Goal: Navigation & Orientation: Find specific page/section

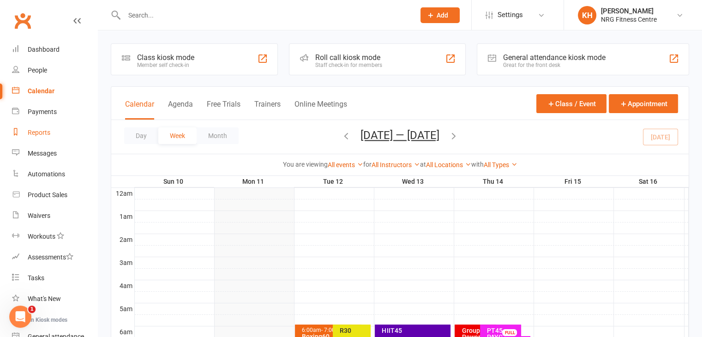
click at [30, 139] on link "Reports" at bounding box center [54, 132] width 85 height 21
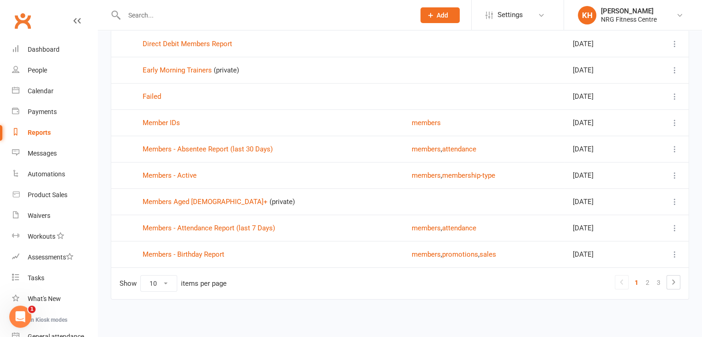
scroll to position [122, 0]
click at [198, 252] on link "Members - Birthday Report" at bounding box center [184, 254] width 82 height 8
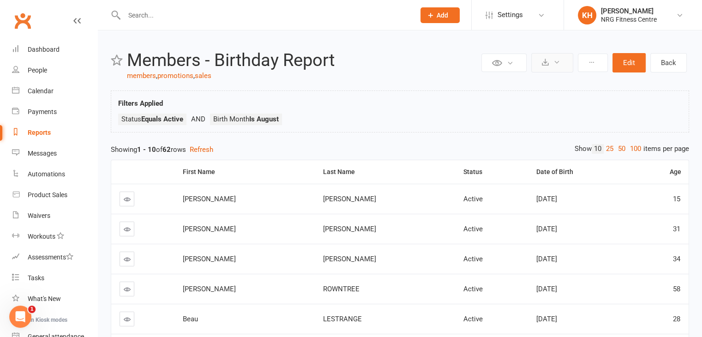
click at [545, 61] on icon at bounding box center [545, 62] width 7 height 7
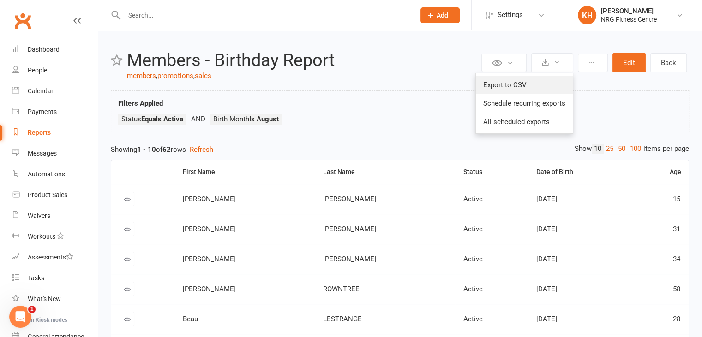
click at [496, 85] on link "Export to CSV" at bounding box center [524, 85] width 97 height 18
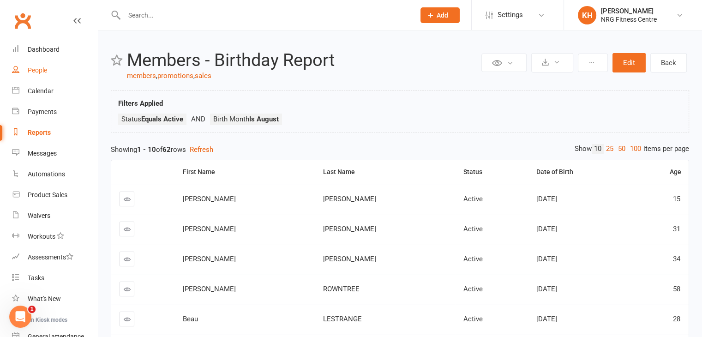
click at [39, 68] on div "People" at bounding box center [37, 70] width 19 height 7
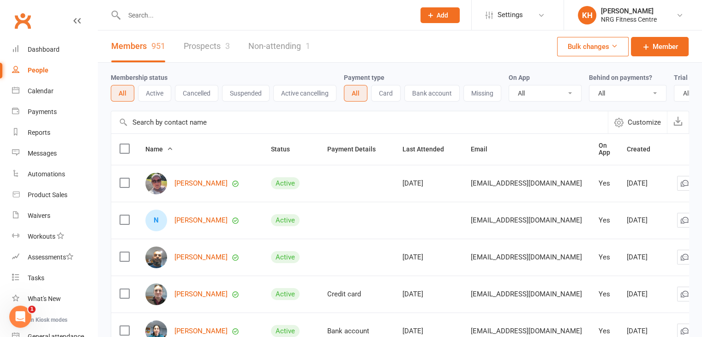
click at [137, 17] on input "text" at bounding box center [264, 15] width 287 height 13
click at [144, 19] on input "text" at bounding box center [264, 15] width 287 height 13
type input "[PERSON_NAME]"
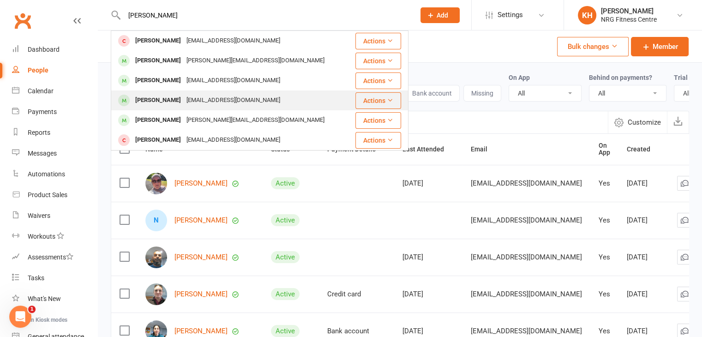
click at [147, 99] on div "[PERSON_NAME]" at bounding box center [158, 100] width 51 height 13
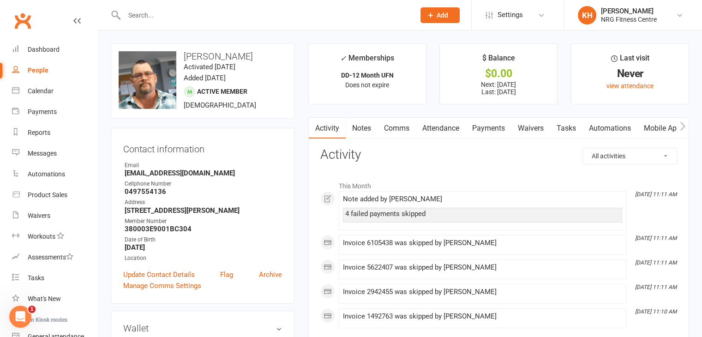
click at [137, 20] on input "text" at bounding box center [264, 15] width 287 height 13
type input "bampton"
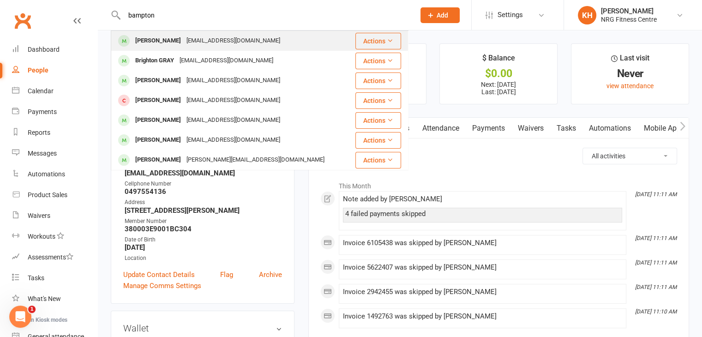
click at [154, 44] on div "[PERSON_NAME]" at bounding box center [158, 40] width 51 height 13
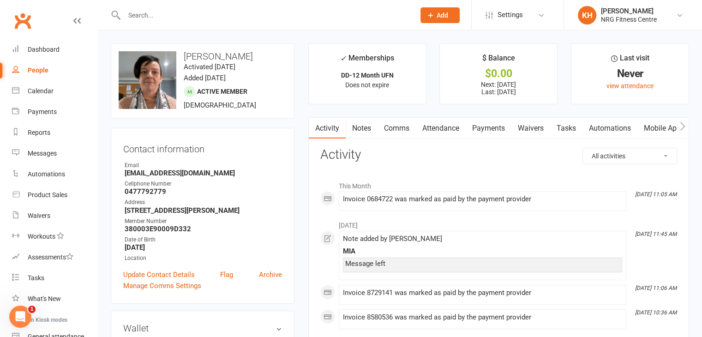
click at [152, 11] on input "text" at bounding box center [264, 15] width 287 height 13
type input "x"
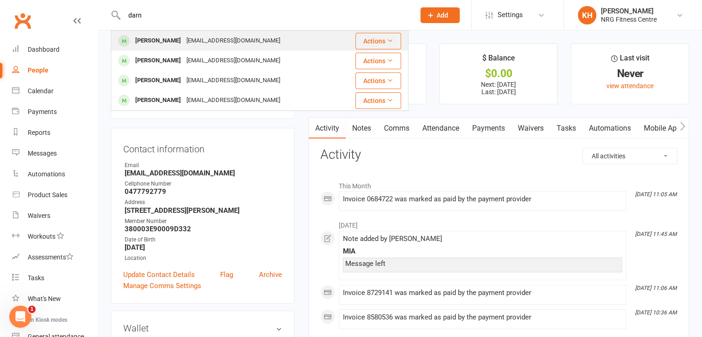
type input "darn"
click at [142, 40] on div "[PERSON_NAME]" at bounding box center [158, 40] width 51 height 13
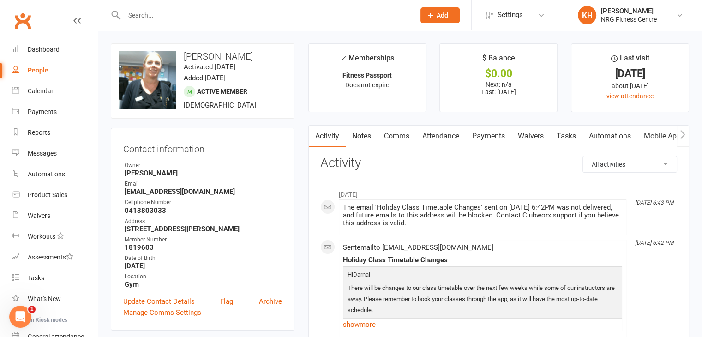
click at [140, 12] on input "text" at bounding box center [264, 15] width 287 height 13
type input "[PERSON_NAME]"
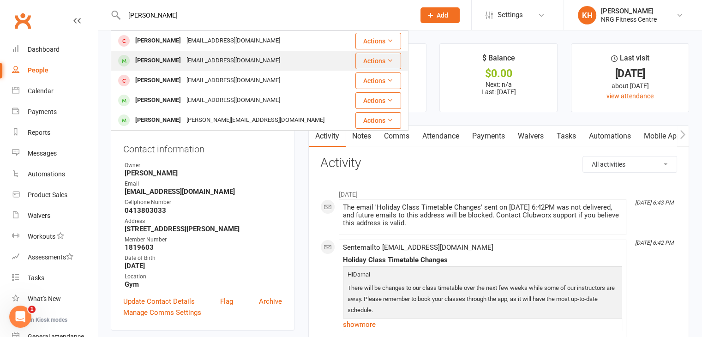
click at [153, 62] on div "[PERSON_NAME]" at bounding box center [158, 60] width 51 height 13
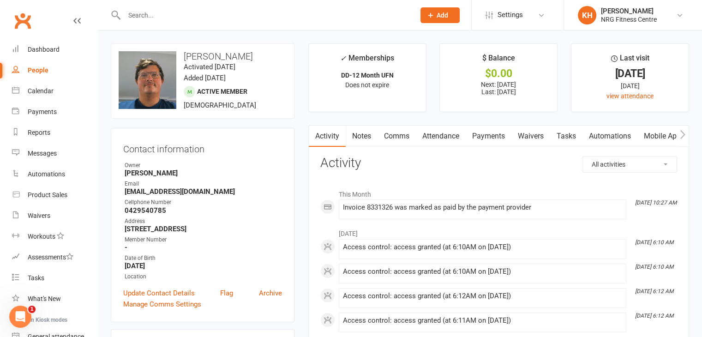
click at [128, 12] on input "text" at bounding box center [264, 15] width 287 height 13
type input "pulea"
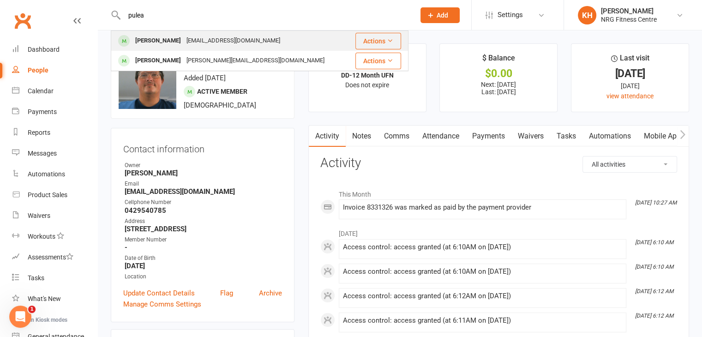
click at [165, 36] on div "[PERSON_NAME]" at bounding box center [158, 40] width 51 height 13
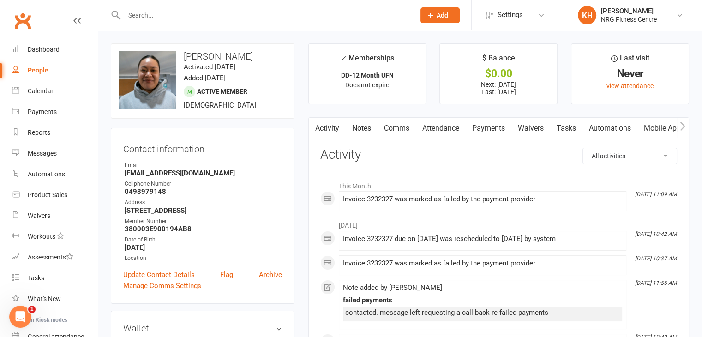
click at [165, 7] on div at bounding box center [260, 15] width 298 height 30
click at [155, 15] on input "text" at bounding box center [264, 15] width 287 height 13
type input "cummins"
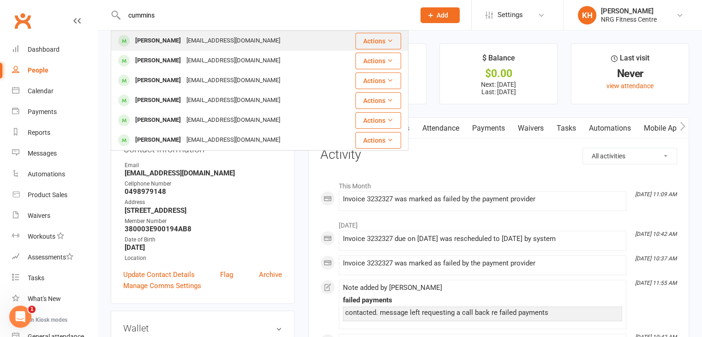
click at [148, 40] on div "[PERSON_NAME]" at bounding box center [158, 40] width 51 height 13
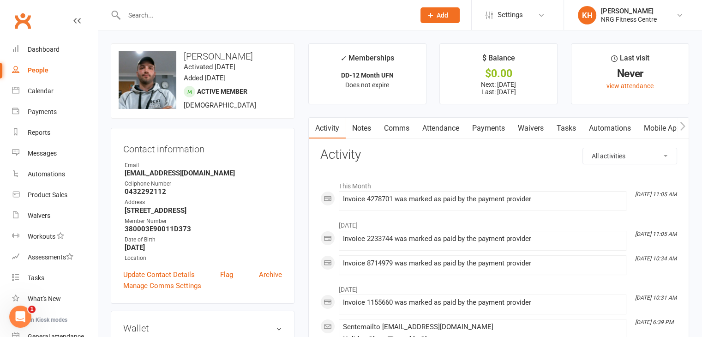
click at [150, 10] on input "text" at bounding box center [264, 15] width 287 height 13
type input "[PERSON_NAME]"
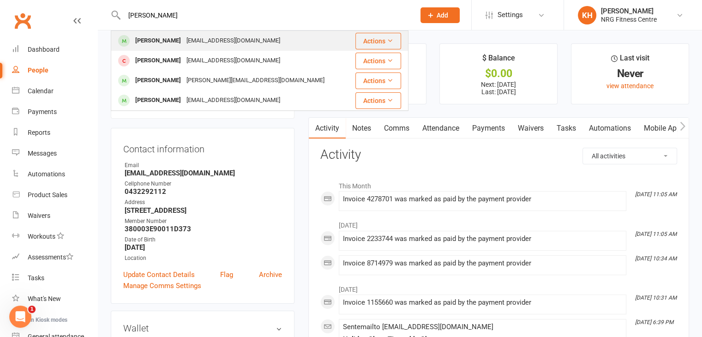
click at [160, 39] on div "[PERSON_NAME]" at bounding box center [158, 40] width 51 height 13
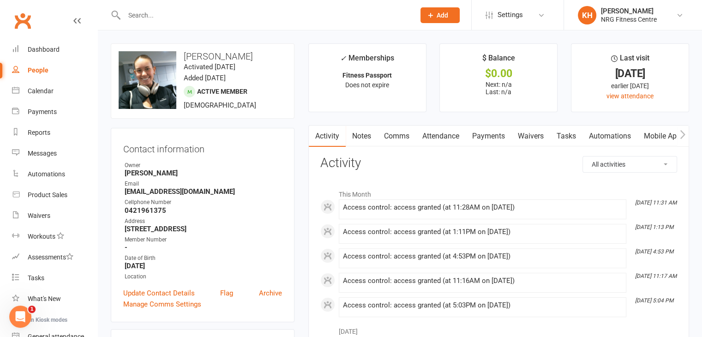
click at [128, 19] on input "text" at bounding box center [264, 15] width 287 height 13
type input "[PERSON_NAME]"
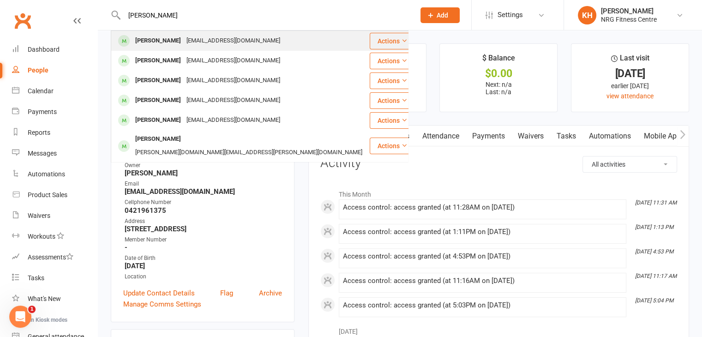
click at [133, 48] on div "[PERSON_NAME] [EMAIL_ADDRESS][DOMAIN_NAME]" at bounding box center [240, 40] width 257 height 19
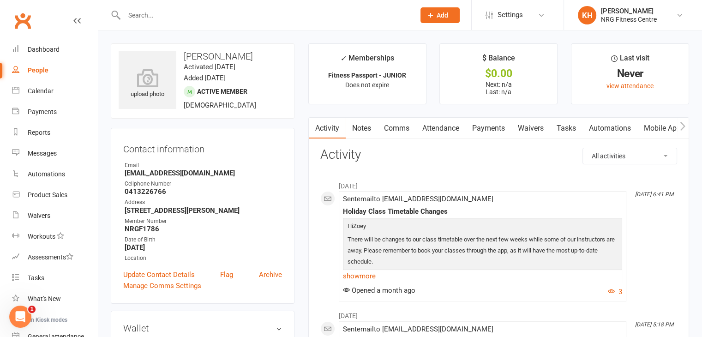
click at [140, 14] on input "text" at bounding box center [264, 15] width 287 height 13
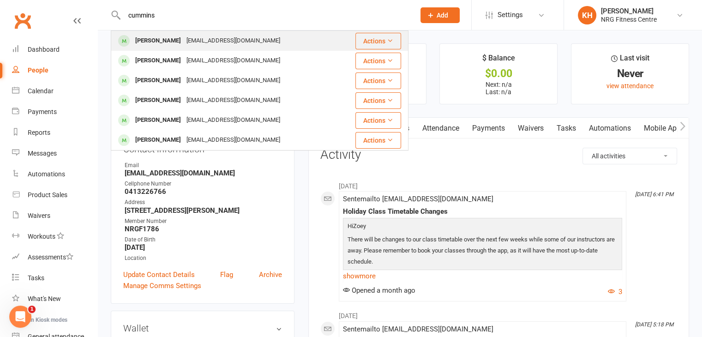
type input "cummins"
click at [144, 44] on div "[PERSON_NAME]" at bounding box center [158, 40] width 51 height 13
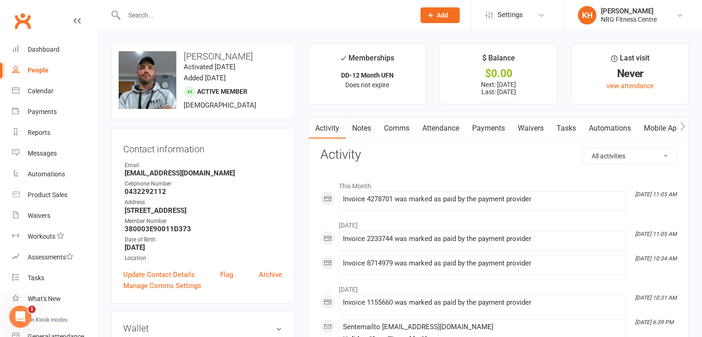
click at [135, 13] on input "text" at bounding box center [264, 15] width 287 height 13
type input "callagh"
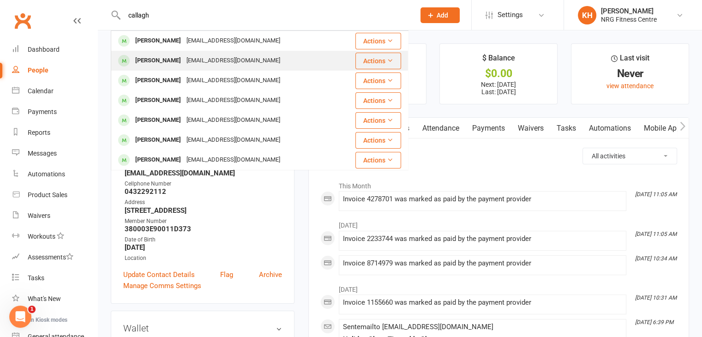
click at [162, 62] on div "[PERSON_NAME]" at bounding box center [158, 60] width 51 height 13
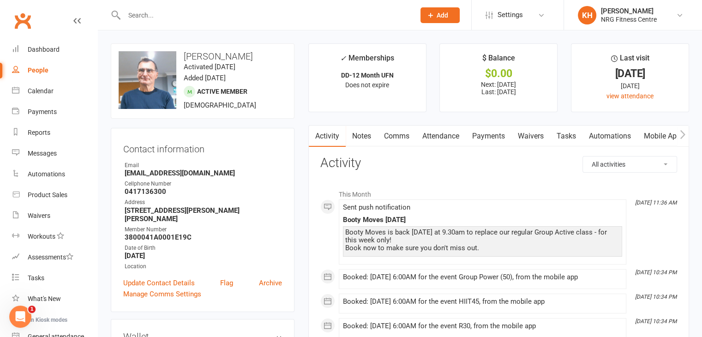
click at [158, 10] on input "text" at bounding box center [264, 15] width 287 height 13
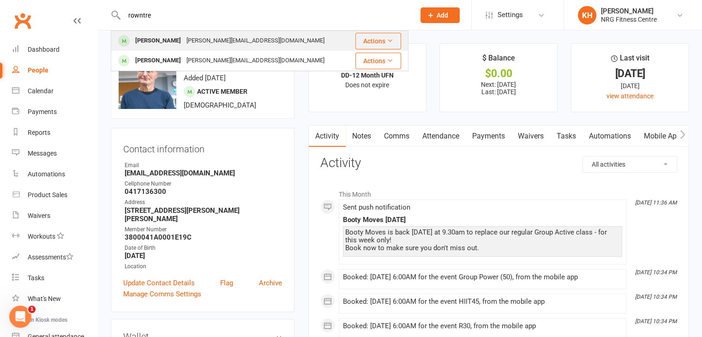
type input "rowntre"
click at [170, 36] on div "[PERSON_NAME]" at bounding box center [158, 40] width 51 height 13
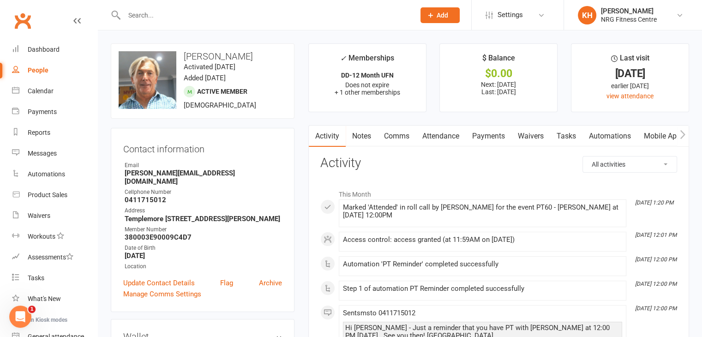
click at [161, 20] on input "text" at bounding box center [264, 15] width 287 height 13
type input "mcnei"
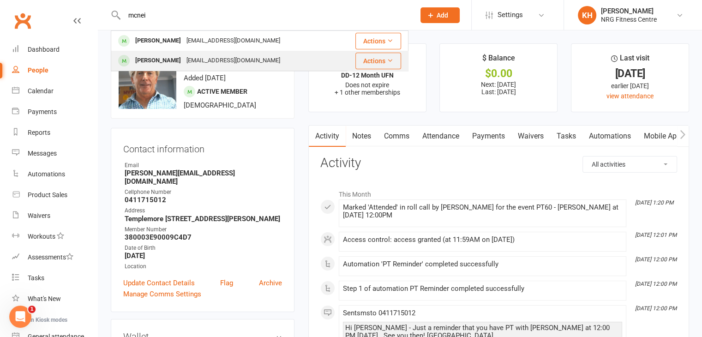
click at [161, 67] on div "[PERSON_NAME]" at bounding box center [158, 60] width 51 height 13
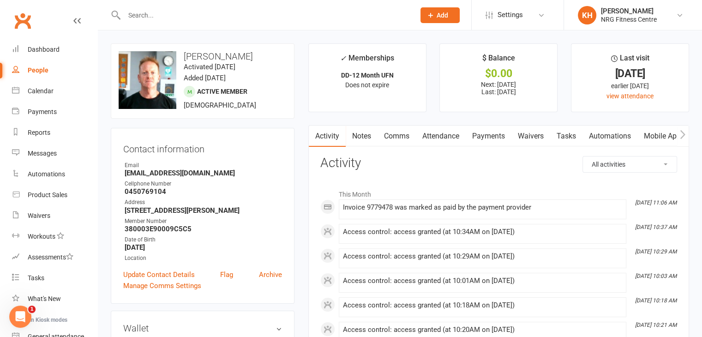
click at [153, 19] on input "text" at bounding box center [264, 15] width 287 height 13
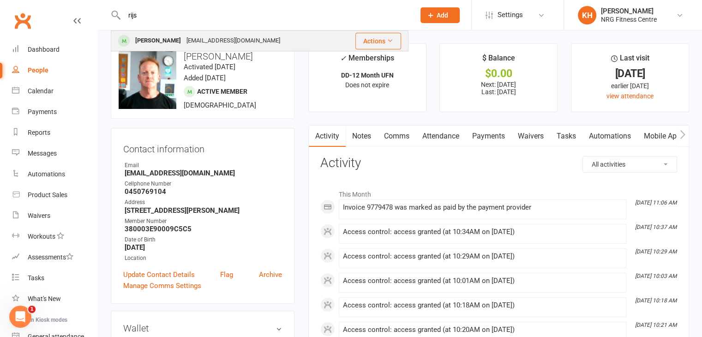
type input "rijs"
click at [159, 39] on div "[PERSON_NAME]" at bounding box center [158, 40] width 51 height 13
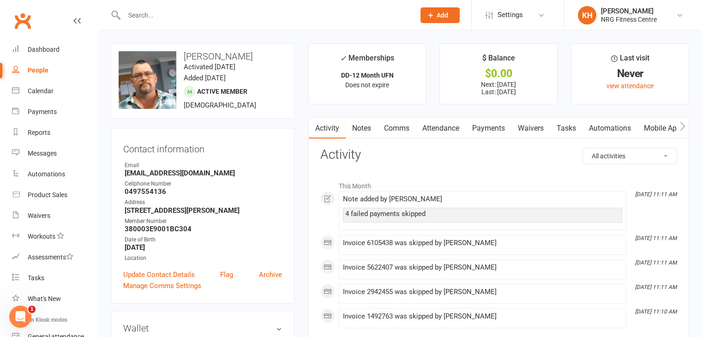
click at [138, 13] on input "text" at bounding box center [264, 15] width 287 height 13
type input "[PERSON_NAME]"
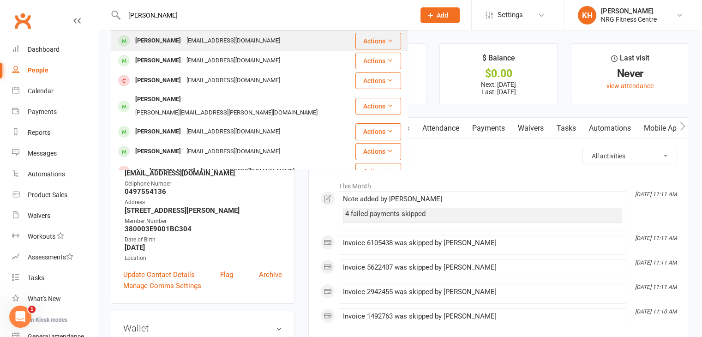
click at [153, 39] on div "[PERSON_NAME]" at bounding box center [158, 40] width 51 height 13
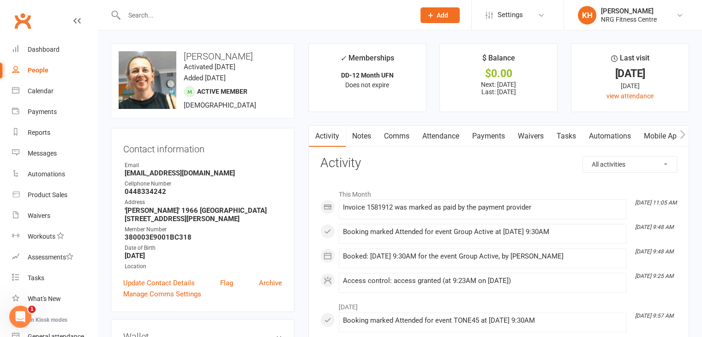
click at [133, 9] on input "text" at bounding box center [264, 15] width 287 height 13
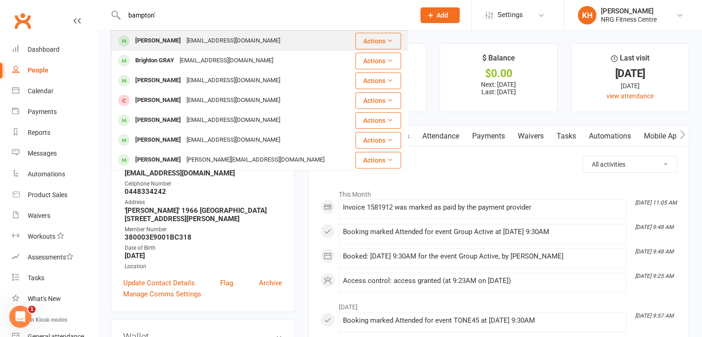
type input "bampton'"
click at [155, 39] on div "[PERSON_NAME]" at bounding box center [158, 40] width 51 height 13
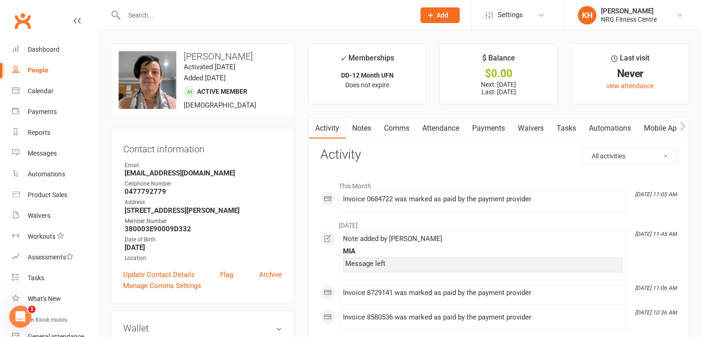
click at [137, 14] on input "text" at bounding box center [264, 15] width 287 height 13
type input "[PERSON_NAME]"
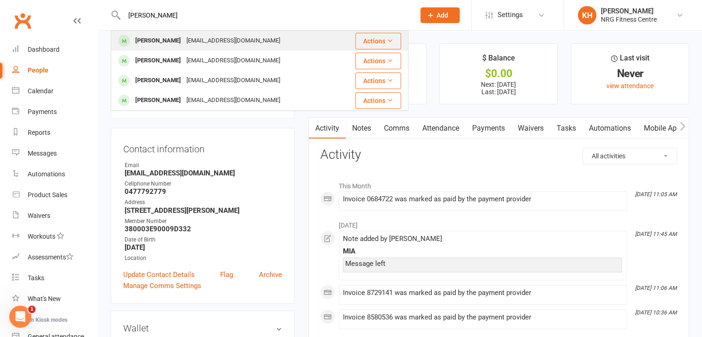
click at [170, 41] on div "[PERSON_NAME]" at bounding box center [158, 40] width 51 height 13
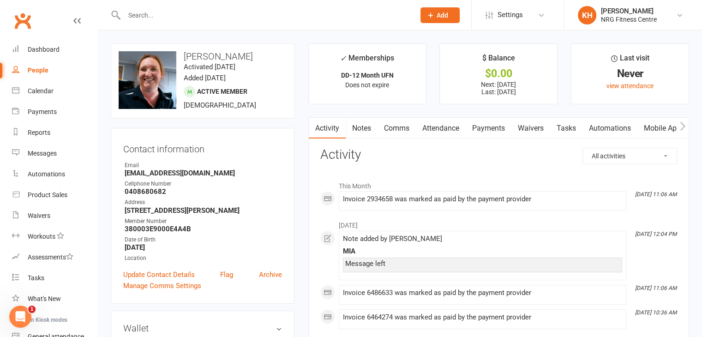
click at [150, 21] on input "text" at bounding box center [264, 15] width 287 height 13
type input "[PERSON_NAME]'"
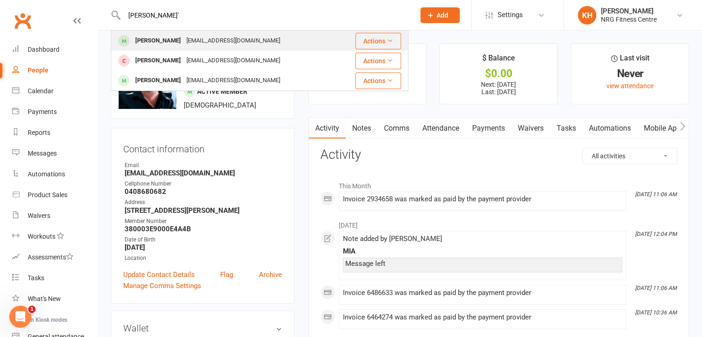
click at [160, 44] on div "[PERSON_NAME]" at bounding box center [158, 40] width 51 height 13
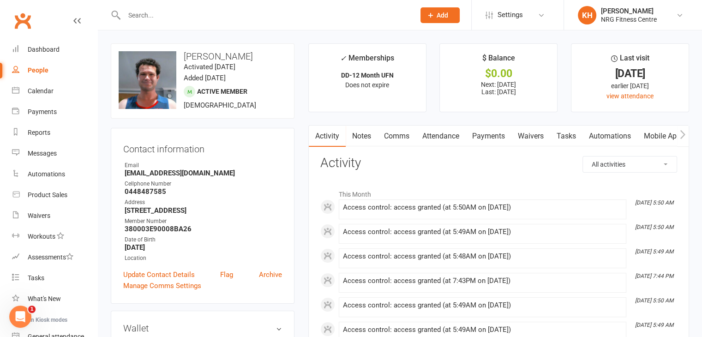
click at [157, 19] on input "text" at bounding box center [264, 15] width 287 height 13
type input "needha"
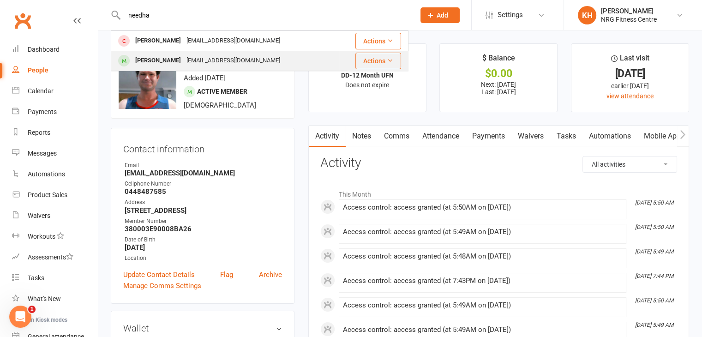
click at [163, 67] on div "[PERSON_NAME] [EMAIL_ADDRESS][DOMAIN_NAME]" at bounding box center [225, 60] width 227 height 19
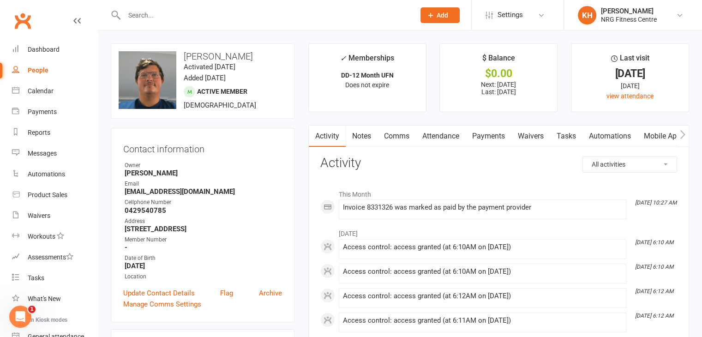
click at [161, 18] on input "text" at bounding box center [264, 15] width 287 height 13
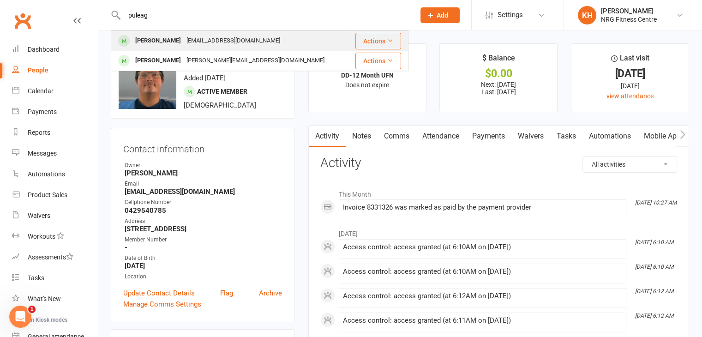
type input "puleag"
click at [175, 39] on div "[PERSON_NAME]" at bounding box center [158, 40] width 51 height 13
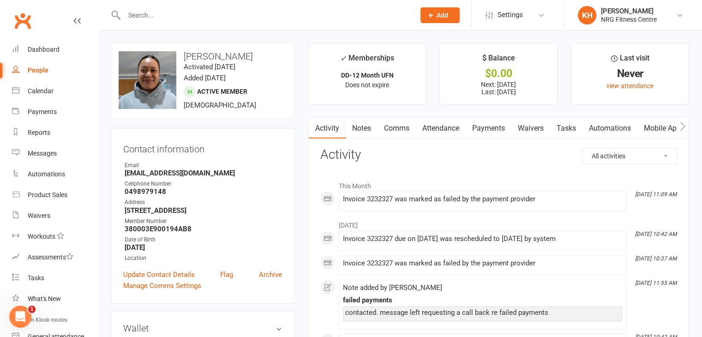
click at [139, 14] on input "text" at bounding box center [264, 15] width 287 height 13
type input "[PERSON_NAME]"
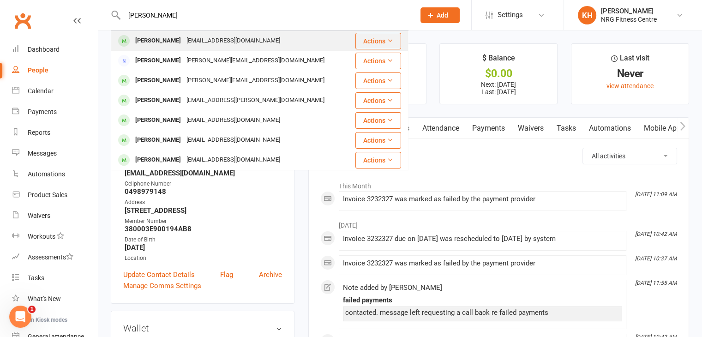
click at [168, 42] on div "[PERSON_NAME]" at bounding box center [158, 40] width 51 height 13
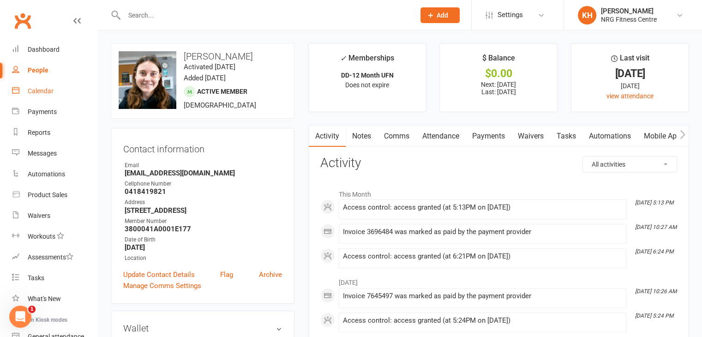
click at [32, 93] on div "Calendar" at bounding box center [41, 90] width 26 height 7
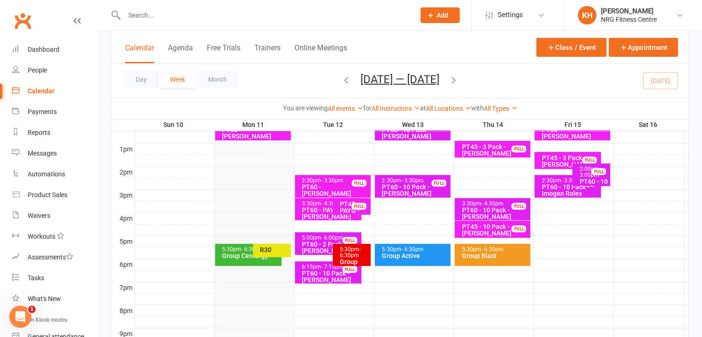
scroll to position [350, 0]
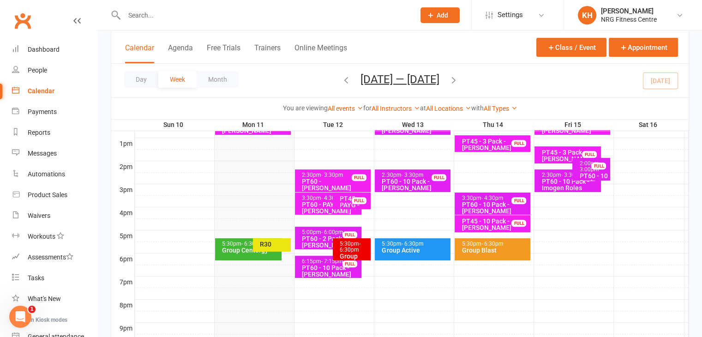
click at [240, 259] on div "5:30pm - 6:30pm Group Centergy" at bounding box center [248, 249] width 67 height 22
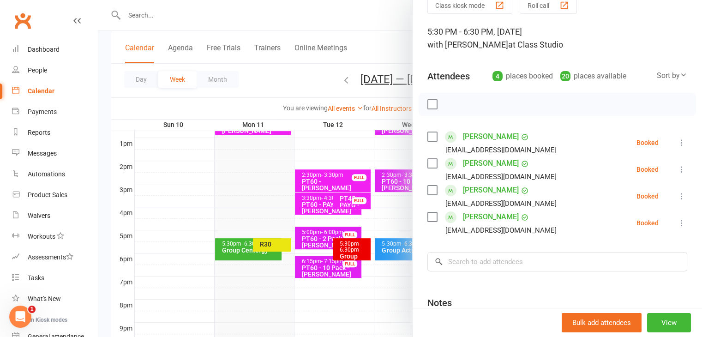
scroll to position [51, 0]
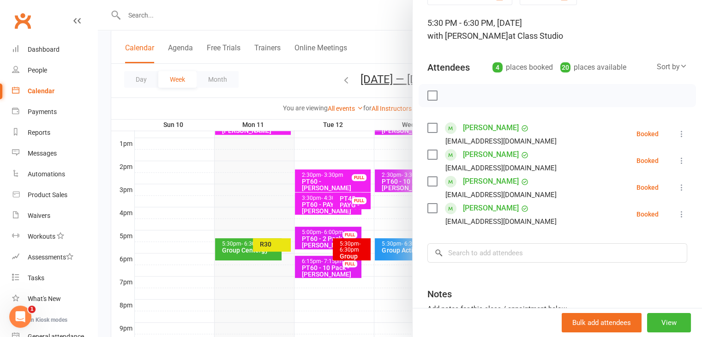
click at [272, 244] on div at bounding box center [400, 168] width 605 height 337
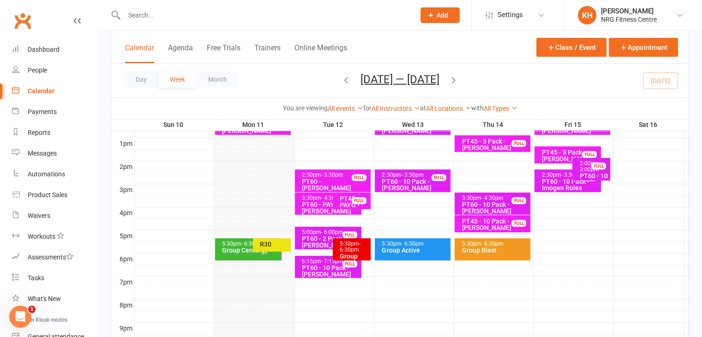
click at [272, 244] on div "R30" at bounding box center [275, 244] width 30 height 6
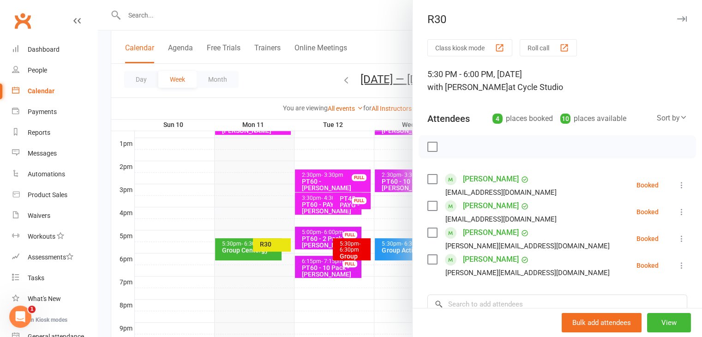
click at [229, 253] on div at bounding box center [400, 168] width 605 height 337
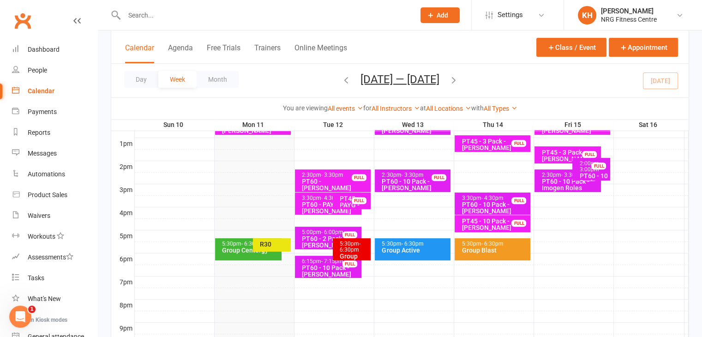
click at [229, 253] on div "Group Centergy" at bounding box center [251, 250] width 58 height 6
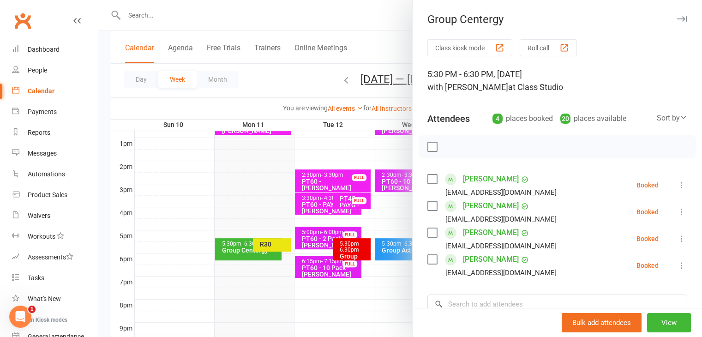
click at [471, 176] on link "[PERSON_NAME]" at bounding box center [491, 179] width 56 height 15
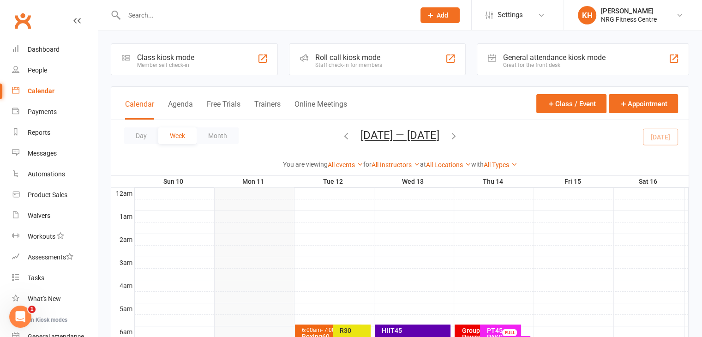
drag, startPoint x: 702, startPoint y: 108, endPoint x: 708, endPoint y: 121, distance: 14.7
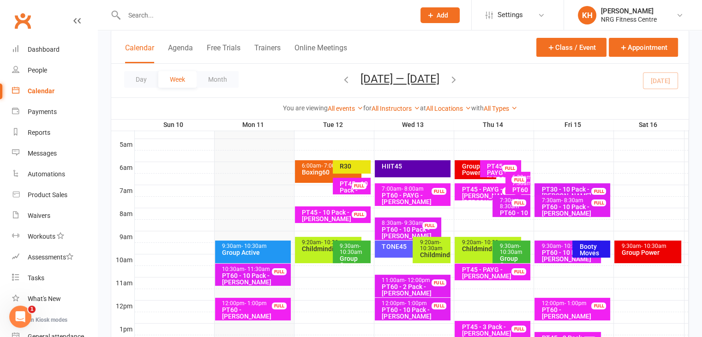
scroll to position [169, 0]
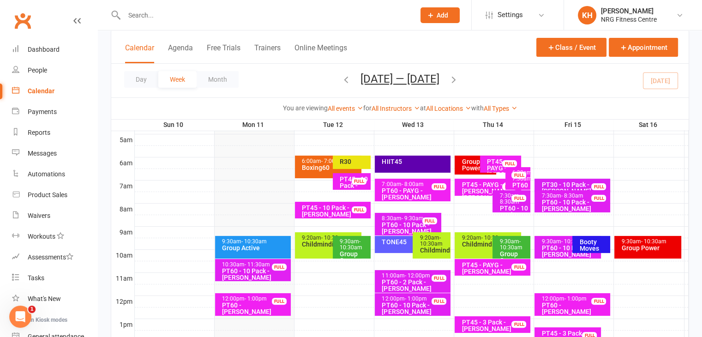
click at [310, 160] on div "6:00am - 7:00am" at bounding box center [331, 161] width 58 height 6
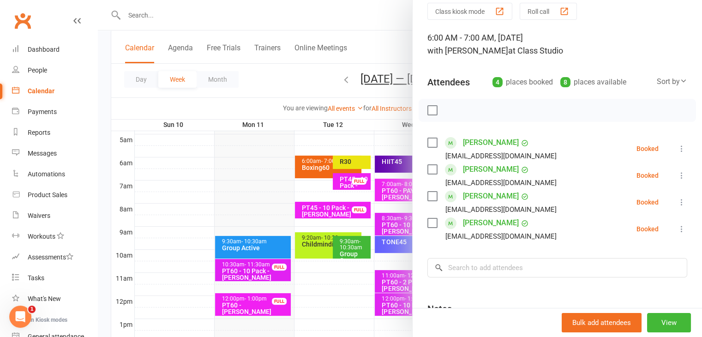
scroll to position [46, 0]
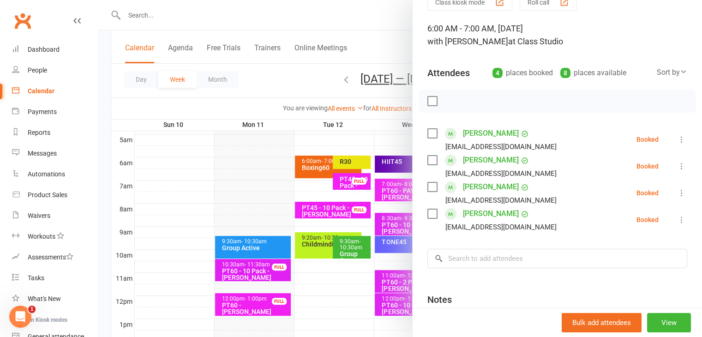
click at [347, 162] on div at bounding box center [400, 168] width 605 height 337
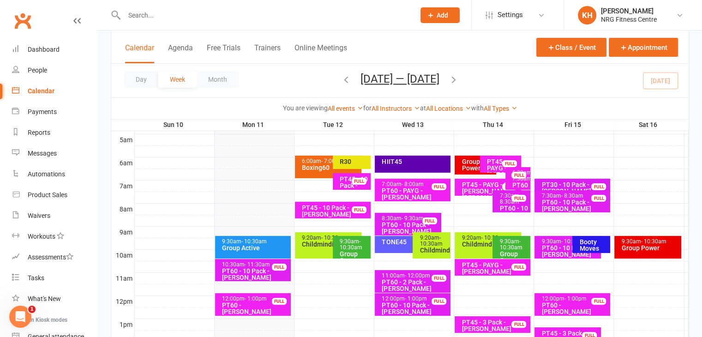
click at [347, 162] on div "R30" at bounding box center [354, 161] width 30 height 6
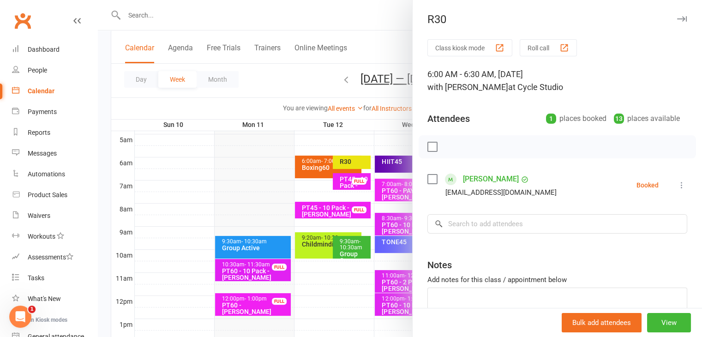
click at [363, 250] on div at bounding box center [400, 168] width 605 height 337
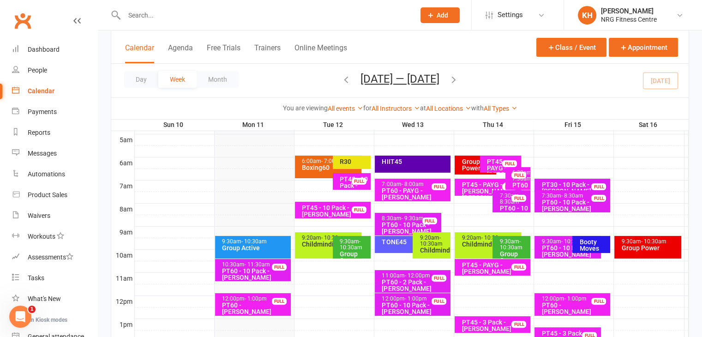
click at [363, 250] on div "9:30am - 10:30am" at bounding box center [354, 245] width 30 height 12
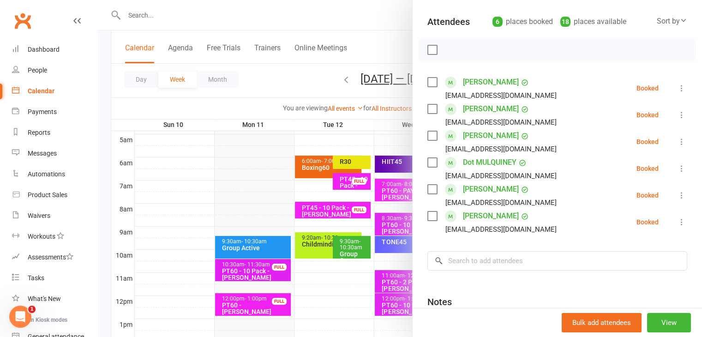
scroll to position [0, 0]
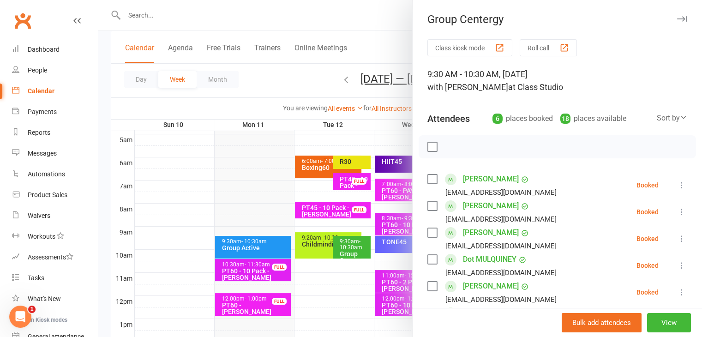
click at [678, 17] on icon "button" at bounding box center [683, 19] width 10 height 6
